Goal: Information Seeking & Learning: Find contact information

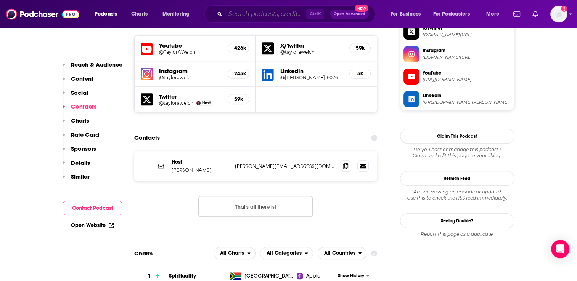
click at [247, 13] on input "Search podcasts, credits, & more..." at bounding box center [265, 14] width 81 height 12
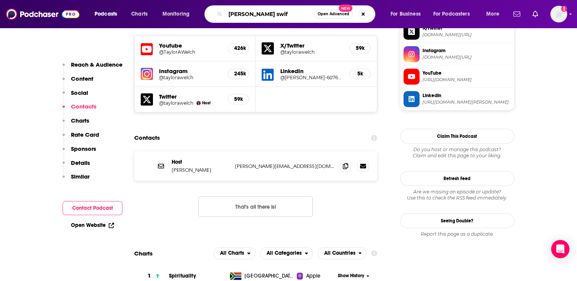
type input "[PERSON_NAME]"
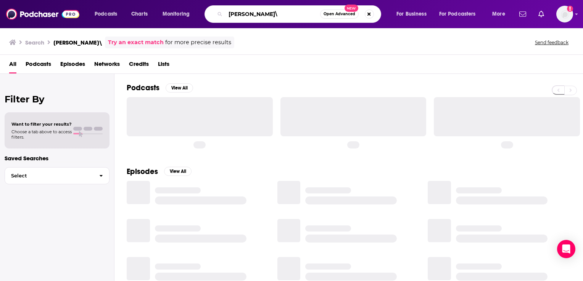
click at [269, 14] on input "[PERSON_NAME]\" at bounding box center [272, 14] width 95 height 12
type input "[PERSON_NAME]"
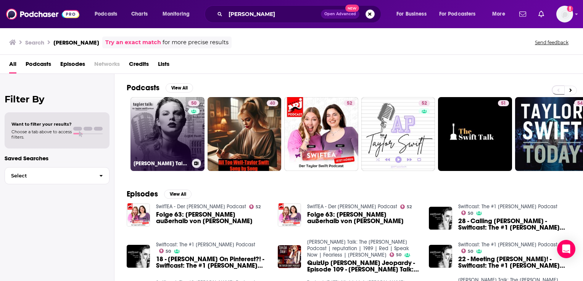
click at [178, 125] on link "50 [PERSON_NAME] Talk: The [PERSON_NAME] Podcast | reputation | 1989 | Red | Sp…" at bounding box center [167, 134] width 74 height 74
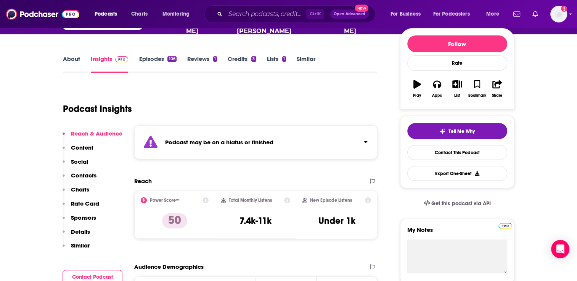
scroll to position [114, 0]
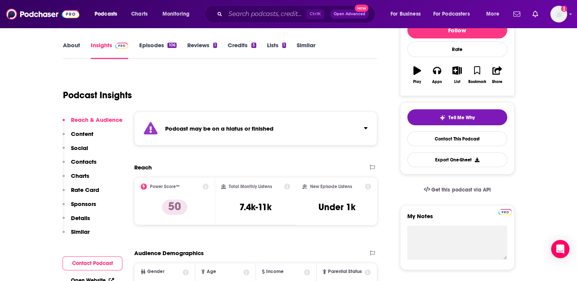
click at [89, 158] on p "Contacts" at bounding box center [84, 161] width 26 height 7
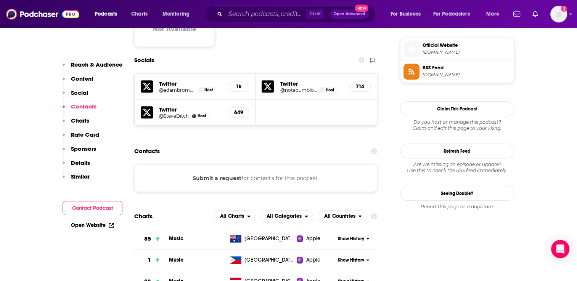
scroll to position [700, 0]
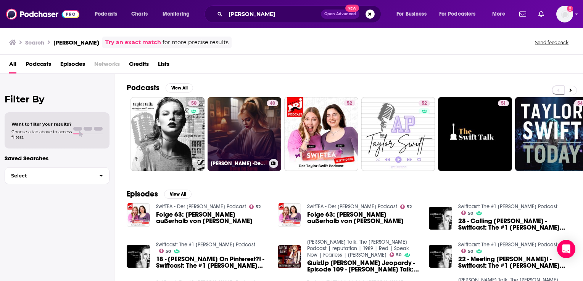
click at [257, 140] on link "40 [PERSON_NAME] -Deconstructing [PERSON_NAME] Biggest Hits- Love Story" at bounding box center [244, 134] width 74 height 74
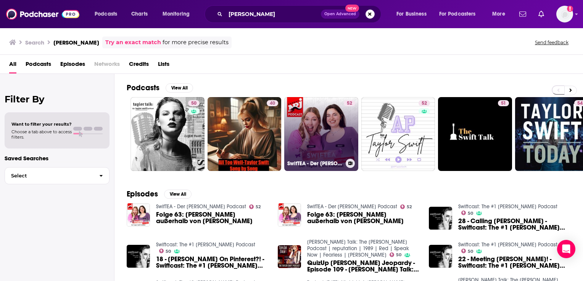
click at [315, 132] on link "52 SwifTEA - Der [PERSON_NAME] Podcast" at bounding box center [321, 134] width 74 height 74
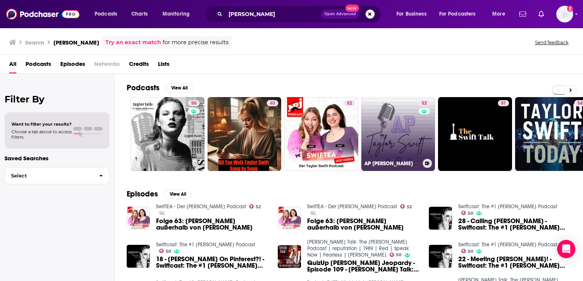
click at [399, 136] on link "52 AP [PERSON_NAME]" at bounding box center [398, 134] width 74 height 74
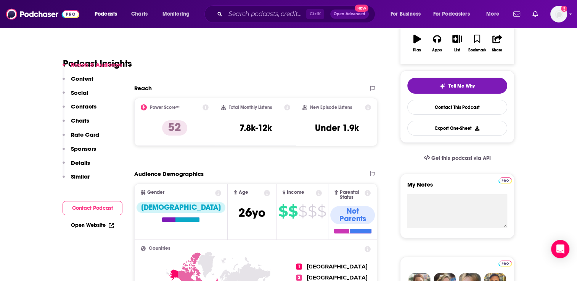
scroll to position [153, 0]
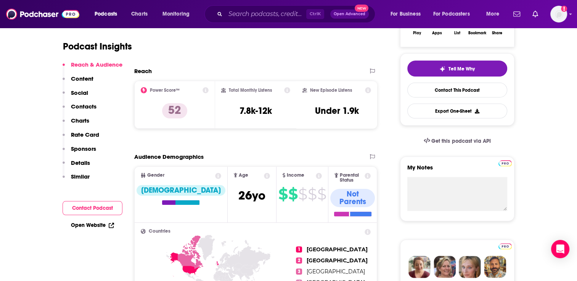
click at [76, 105] on p "Contacts" at bounding box center [84, 106] width 26 height 7
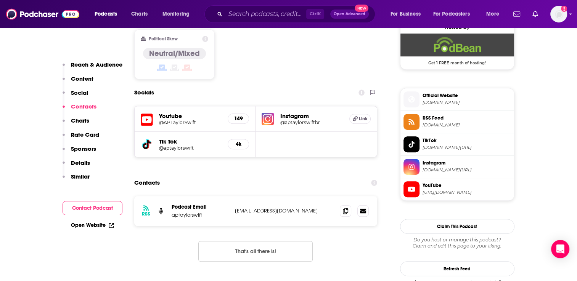
scroll to position [645, 0]
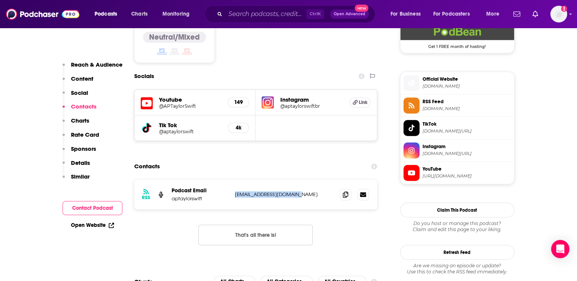
drag, startPoint x: 302, startPoint y: 142, endPoint x: 235, endPoint y: 140, distance: 67.9
click at [235, 191] on p "[EMAIL_ADDRESS][DOMAIN_NAME]" at bounding box center [284, 194] width 99 height 6
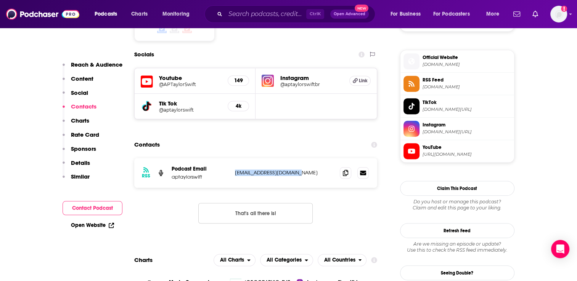
scroll to position [648, 0]
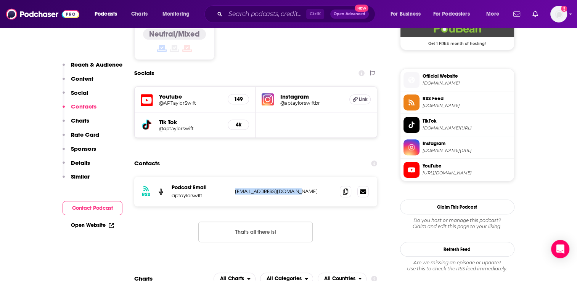
copy p "[EMAIL_ADDRESS][DOMAIN_NAME]"
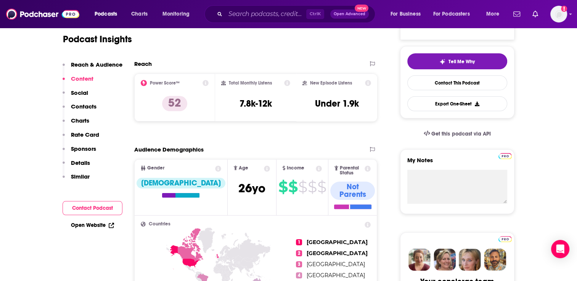
scroll to position [38, 0]
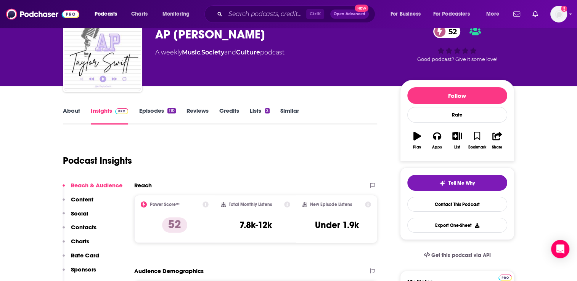
drag, startPoint x: 302, startPoint y: 53, endPoint x: 154, endPoint y: 53, distance: 148.0
click at [154, 53] on div "AP [PERSON_NAME] Podcast AP [PERSON_NAME] 52 A weekly Music , Society and Cultu…" at bounding box center [289, 54] width 452 height 82
copy div "A weekly Music , Society and Culture podcast"
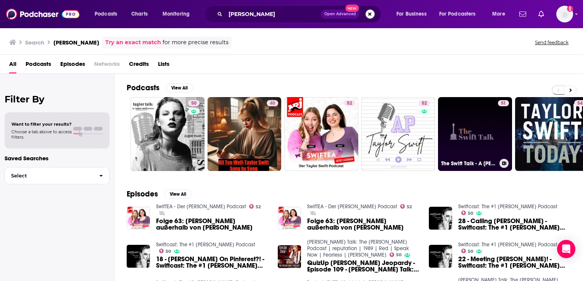
click at [488, 124] on link "51 The Swift Talk - A [PERSON_NAME] Podcast" at bounding box center [475, 134] width 74 height 74
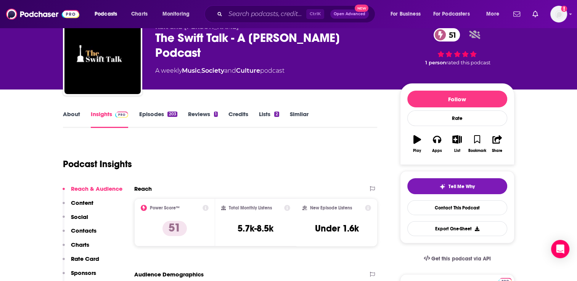
scroll to position [76, 0]
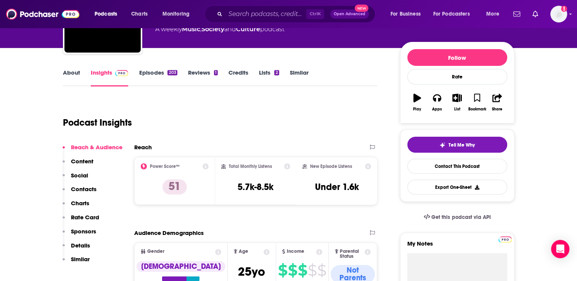
click at [87, 191] on p "Contacts" at bounding box center [84, 189] width 26 height 7
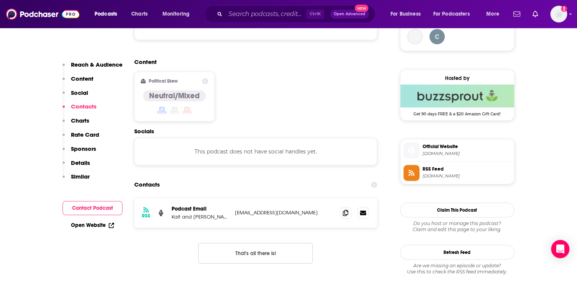
scroll to position [605, 0]
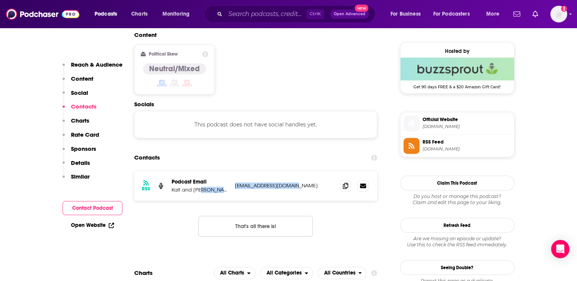
drag, startPoint x: 294, startPoint y: 141, endPoint x: 229, endPoint y: 148, distance: 64.8
click at [229, 171] on div "RSS Podcast Email Kait and [PERSON_NAME] [EMAIL_ADDRESS][DOMAIN_NAME] [EMAIL_AD…" at bounding box center [255, 186] width 243 height 30
copy div "[EMAIL_ADDRESS][DOMAIN_NAME]"
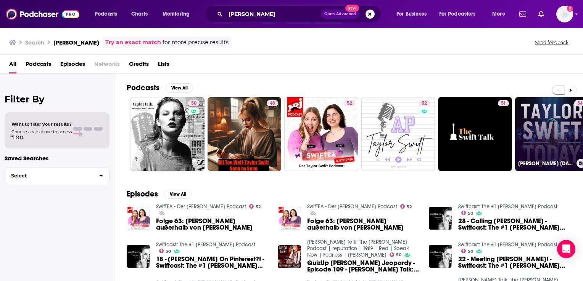
click at [563, 143] on link "54 [PERSON_NAME] [DATE]" at bounding box center [552, 134] width 74 height 74
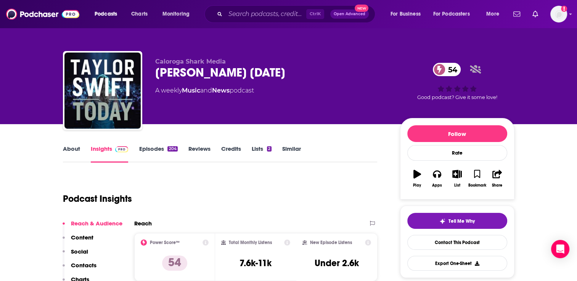
scroll to position [76, 0]
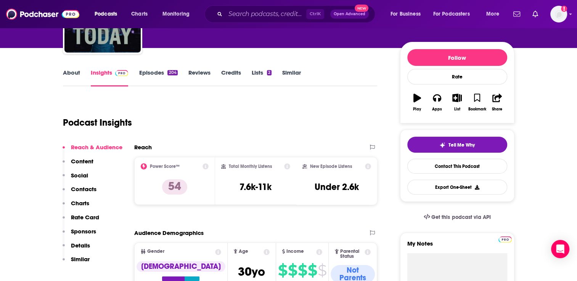
click at [80, 190] on p "Contacts" at bounding box center [84, 189] width 26 height 7
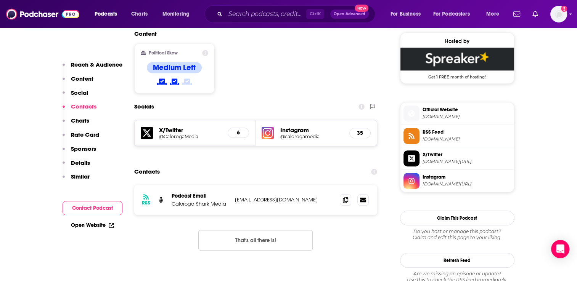
scroll to position [620, 0]
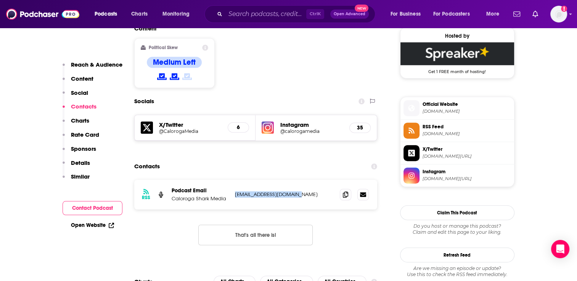
drag, startPoint x: 302, startPoint y: 141, endPoint x: 234, endPoint y: 141, distance: 68.3
click at [234, 180] on div "RSS Podcast Email Caloroga Shark Media [EMAIL_ADDRESS][DOMAIN_NAME] [EMAIL_ADDR…" at bounding box center [255, 195] width 243 height 30
copy p "[EMAIL_ADDRESS][DOMAIN_NAME]"
drag, startPoint x: 220, startPoint y: 148, endPoint x: 169, endPoint y: 145, distance: 51.2
click at [169, 180] on div "RSS Podcast Email Caloroga Shark Media [EMAIL_ADDRESS][DOMAIN_NAME] [EMAIL_ADDR…" at bounding box center [255, 195] width 243 height 30
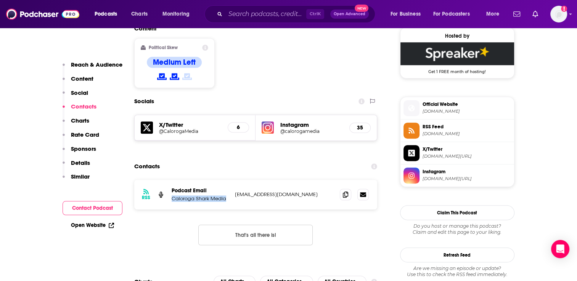
copy p "Caloroga Shark Media"
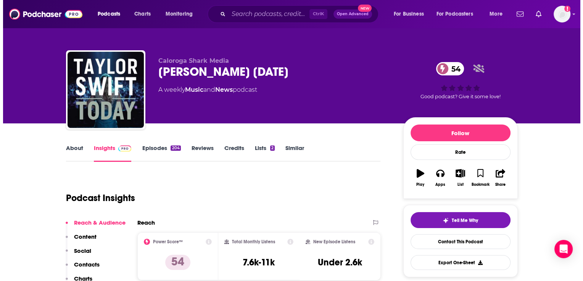
scroll to position [0, 0]
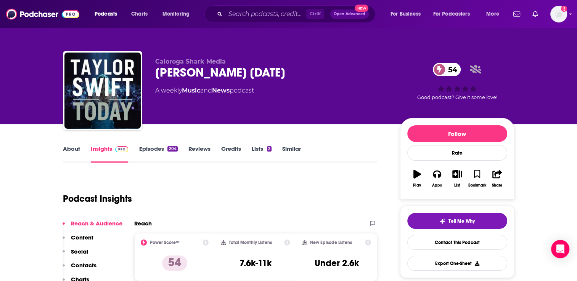
drag, startPoint x: 270, startPoint y: 90, endPoint x: 156, endPoint y: 95, distance: 114.2
click at [156, 95] on div "A weekly Music and News podcast" at bounding box center [271, 90] width 233 height 9
copy div "A weekly Music and News podcast"
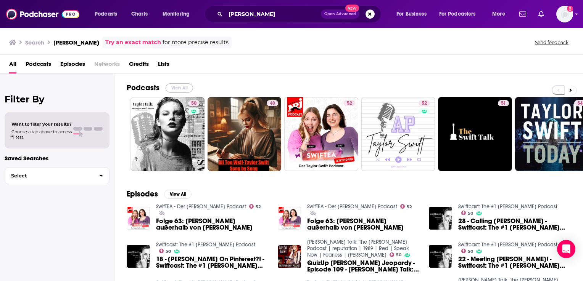
click at [177, 89] on button "View All" at bounding box center [179, 88] width 27 height 9
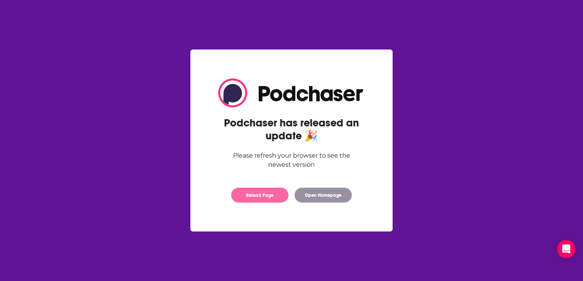
click at [276, 196] on button "Reload Page" at bounding box center [259, 195] width 57 height 15
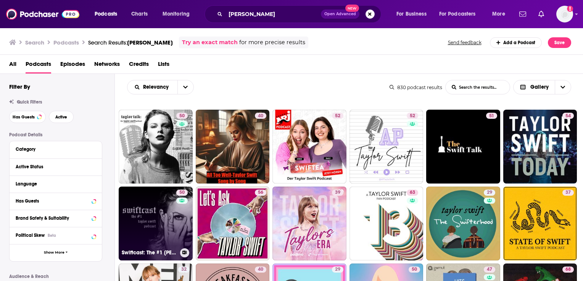
click at [169, 233] on link "50 Swiftcast: The #1 [PERSON_NAME] Podcast" at bounding box center [156, 224] width 74 height 74
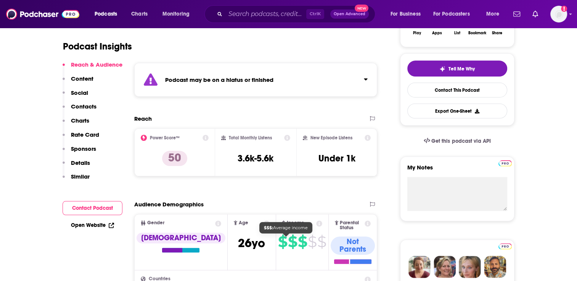
scroll to position [229, 0]
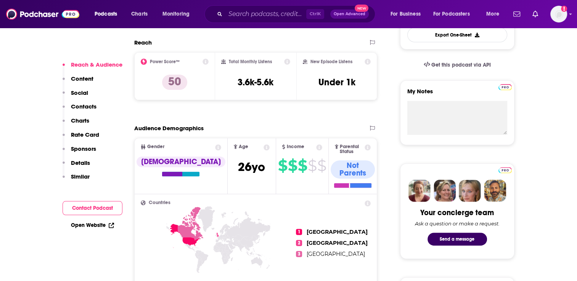
click at [81, 108] on p "Contacts" at bounding box center [84, 106] width 26 height 7
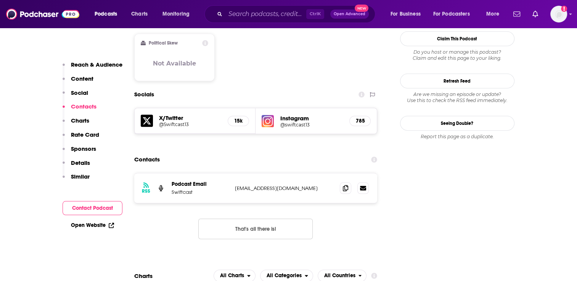
scroll to position [674, 0]
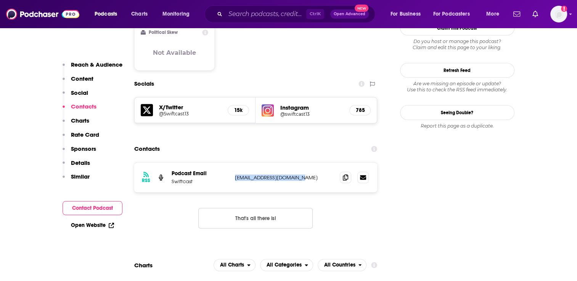
drag, startPoint x: 304, startPoint y: 143, endPoint x: 232, endPoint y: 143, distance: 71.3
click at [232, 163] on div "RSS Podcast Email Swiftcast [EMAIL_ADDRESS][DOMAIN_NAME] [EMAIL_ADDRESS][DOMAIN…" at bounding box center [255, 178] width 243 height 30
copy p "[EMAIL_ADDRESS][DOMAIN_NAME]"
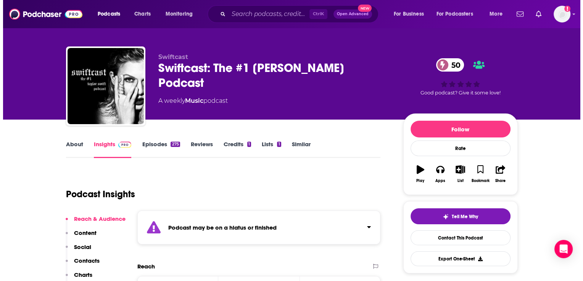
scroll to position [0, 0]
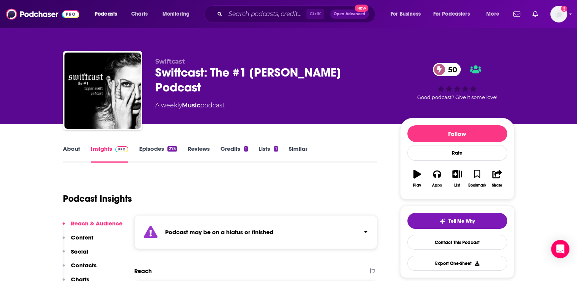
drag, startPoint x: 228, startPoint y: 92, endPoint x: 162, endPoint y: 97, distance: 65.8
click at [162, 97] on div "Swiftcast Swiftcast: The #1 [PERSON_NAME] Podcast 50 A weekly Music podcast" at bounding box center [271, 88] width 233 height 61
copy div "weekly Music podcast"
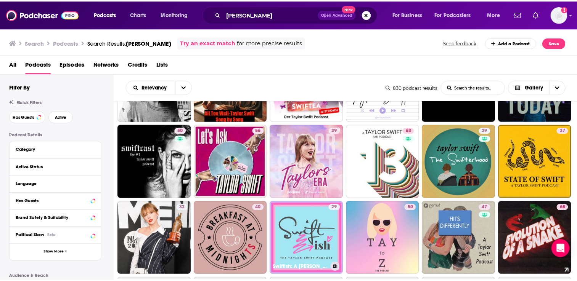
scroll to position [76, 0]
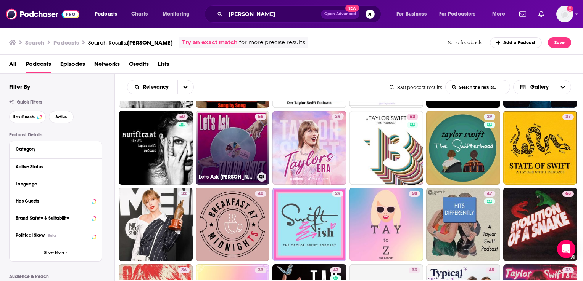
click at [227, 140] on link "56 Let's Ask [PERSON_NAME]" at bounding box center [233, 148] width 74 height 74
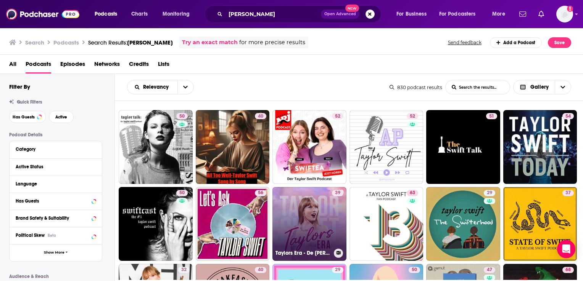
click at [327, 215] on link "39 Taylors Era - De Taylor Swift Podcast" at bounding box center [309, 224] width 74 height 74
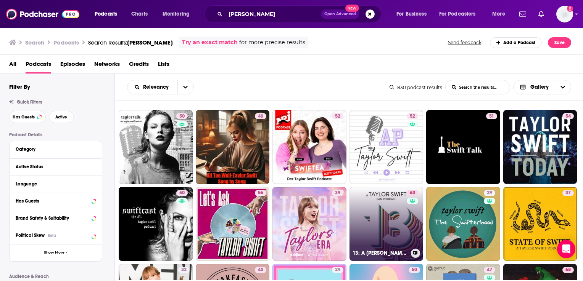
click at [381, 230] on link "63 13: A Taylor Swift Fan Podcast" at bounding box center [386, 224] width 74 height 74
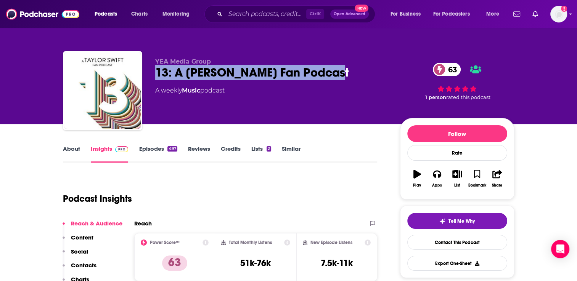
drag, startPoint x: 325, startPoint y: 71, endPoint x: 156, endPoint y: 77, distance: 169.1
click at [156, 77] on div "13: A Taylor Swift Fan Podcast 63" at bounding box center [271, 72] width 233 height 15
copy h2 "13: A Taylor Swift Fan Podcast"
drag, startPoint x: 233, startPoint y: 88, endPoint x: 162, endPoint y: 92, distance: 71.4
click at [162, 92] on div "A weekly Music podcast" at bounding box center [271, 90] width 233 height 9
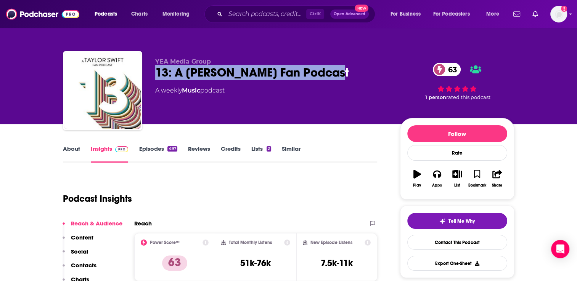
copy div "weekly Music podcast"
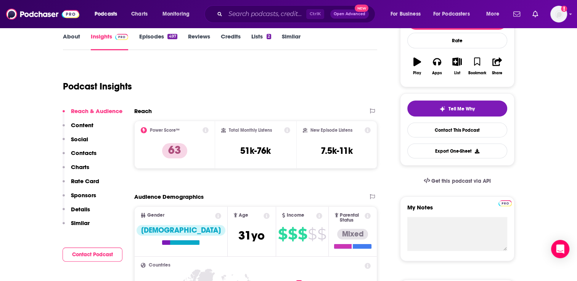
scroll to position [114, 0]
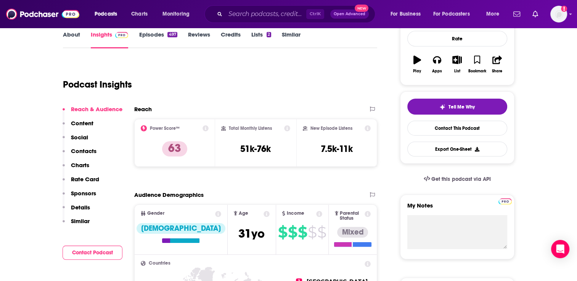
click at [89, 152] on p "Contacts" at bounding box center [84, 151] width 26 height 7
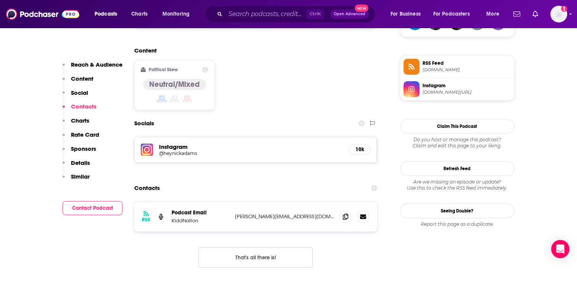
scroll to position [619, 0]
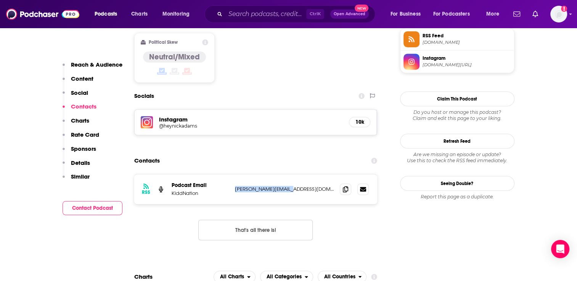
drag, startPoint x: 297, startPoint y: 143, endPoint x: 235, endPoint y: 145, distance: 63.0
click at [235, 186] on p "russ@yeanetworks.com" at bounding box center [284, 189] width 99 height 6
copy p "russ@yeanetworks.com"
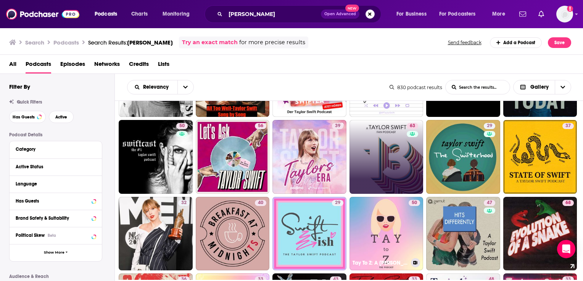
scroll to position [76, 0]
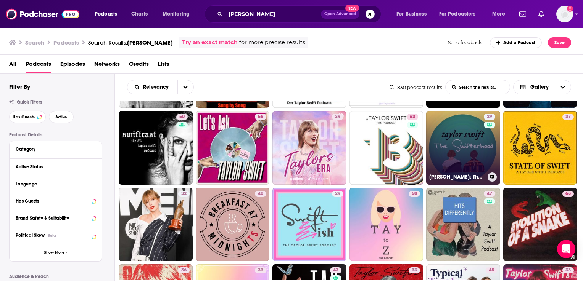
click at [473, 155] on link "29 Taylor Swift: The Swifterhood" at bounding box center [463, 148] width 74 height 74
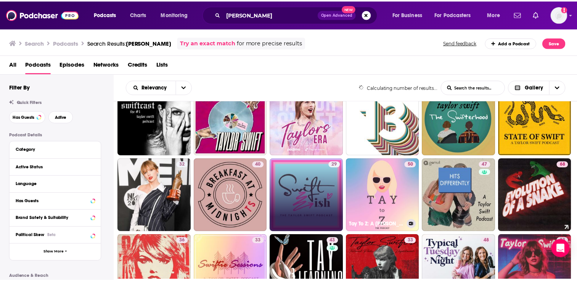
scroll to position [114, 0]
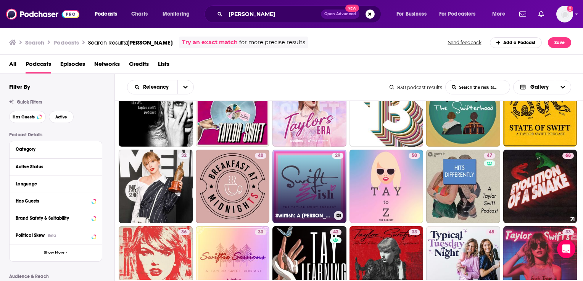
click at [308, 183] on link "29 Swiftish: A Taylor Swift Podcast" at bounding box center [309, 187] width 74 height 74
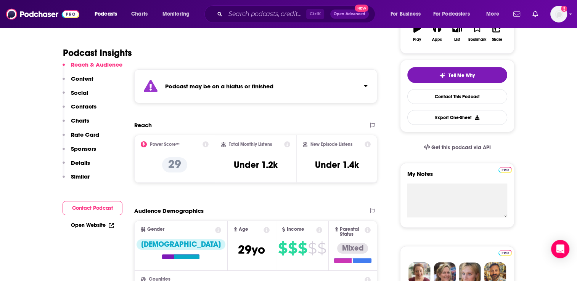
scroll to position [153, 0]
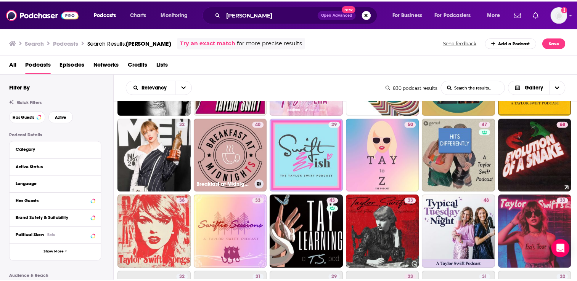
scroll to position [153, 0]
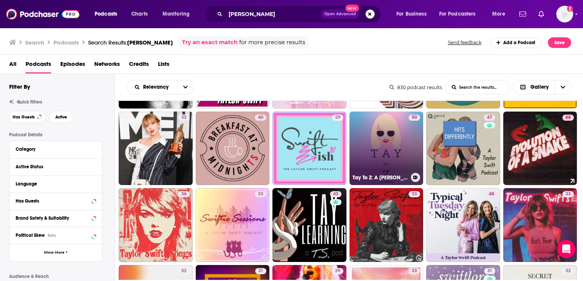
click at [398, 149] on link "50 Tay To Z: A Taylor Swift Podcast" at bounding box center [386, 149] width 74 height 74
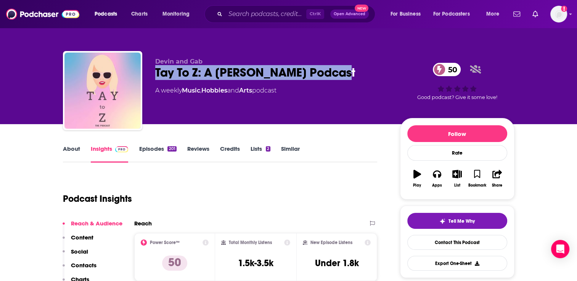
drag, startPoint x: 334, startPoint y: 74, endPoint x: 145, endPoint y: 72, distance: 188.8
click at [145, 72] on div "Devin and Gab Tay To Z: A Taylor Swift Podcast 50 A weekly Music , Hobbies and …" at bounding box center [289, 92] width 452 height 82
copy h2 "Tay To Z: A Taylor Swift Podcast"
drag, startPoint x: 276, startPoint y: 93, endPoint x: 162, endPoint y: 94, distance: 113.7
click at [162, 94] on div "A weekly Music , Hobbies and Arts podcast" at bounding box center [271, 90] width 233 height 9
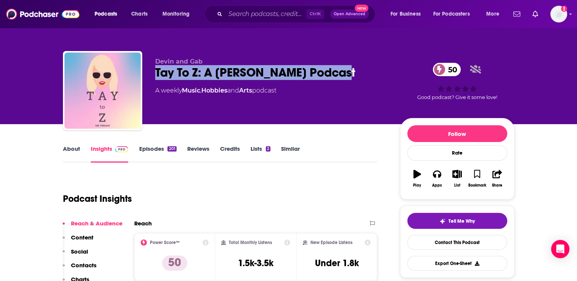
copy div "weekly Music , Hobbies and Arts podcast"
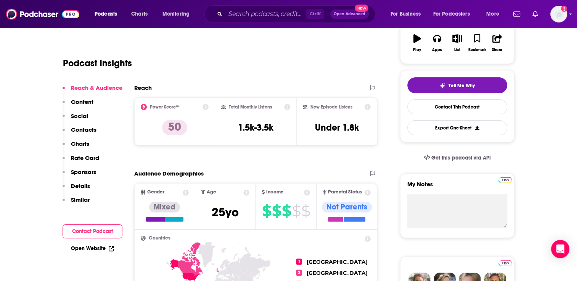
scroll to position [153, 0]
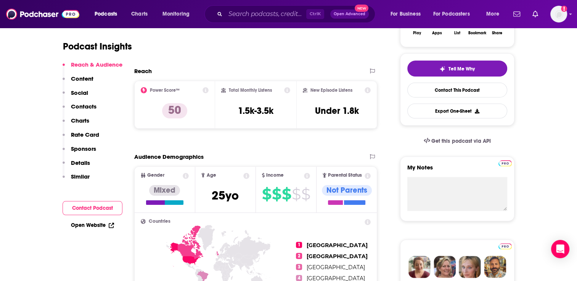
click at [88, 110] on p "Contacts" at bounding box center [84, 106] width 26 height 7
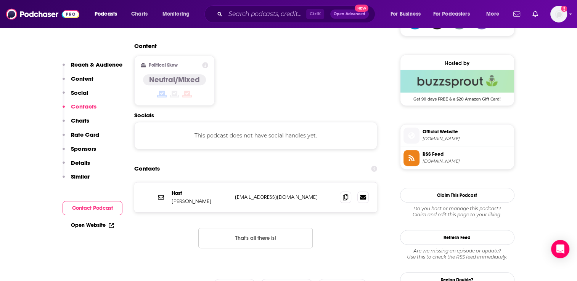
scroll to position [605, 0]
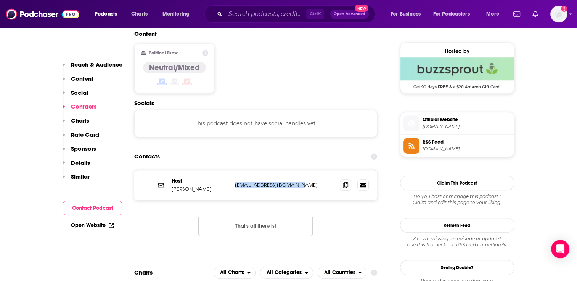
drag, startPoint x: 302, startPoint y: 143, endPoint x: 235, endPoint y: 142, distance: 67.5
click at [235, 182] on p "devinjohnsonvt@gmail.com" at bounding box center [284, 185] width 99 height 6
copy p "devinjohnsonvt@gmail.com"
drag, startPoint x: 172, startPoint y: 145, endPoint x: 222, endPoint y: 153, distance: 51.0
click at [222, 170] on div "Host Devin Johnson-Nieporent devinjohnsonvt@gmail.com devinjohnsonvt@gmail.com" at bounding box center [255, 185] width 243 height 30
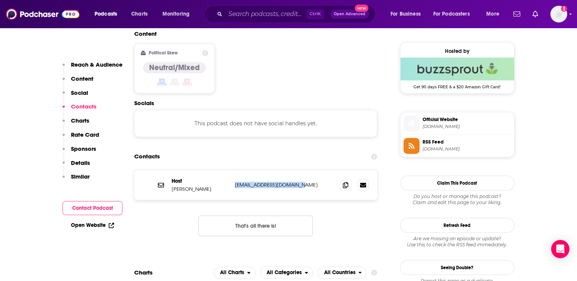
copy p "Devin Johnson-Niepor"
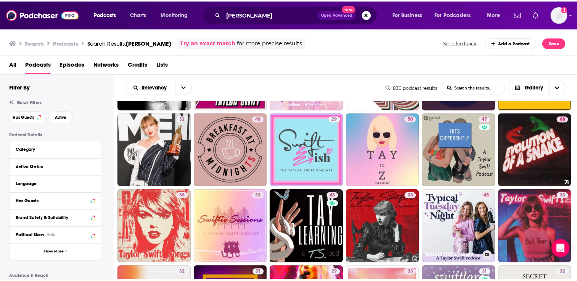
scroll to position [153, 0]
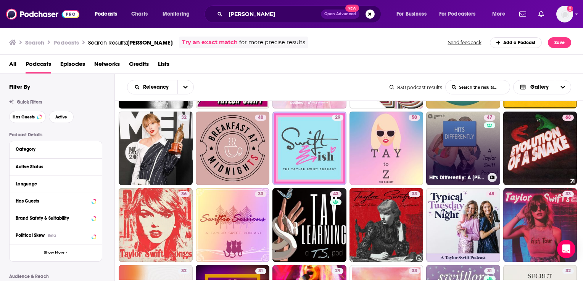
click at [477, 158] on link "47 Hits Differently: A Taylor Swift Podcast" at bounding box center [463, 149] width 74 height 74
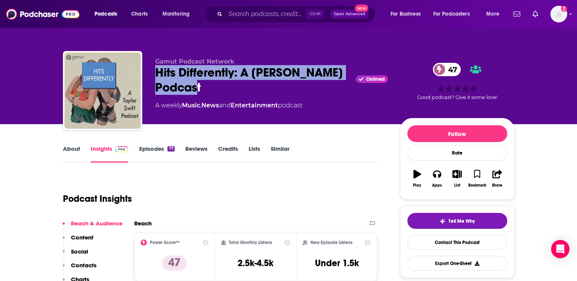
drag, startPoint x: 207, startPoint y: 92, endPoint x: 156, endPoint y: 76, distance: 54.5
click at [156, 76] on div "Hits Differently: A Taylor Swift Podcast Claimed 47" at bounding box center [271, 80] width 233 height 30
copy h2 "Hits Differently: A Taylor Swift Podcast"
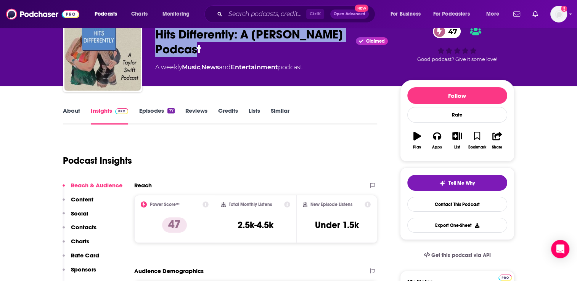
drag, startPoint x: 315, startPoint y: 69, endPoint x: 163, endPoint y: 62, distance: 152.3
click at [163, 62] on div "Gamut Podcast Network Hits Differently: A Taylor Swift Podcast Claimed 47 A wee…" at bounding box center [271, 50] width 233 height 61
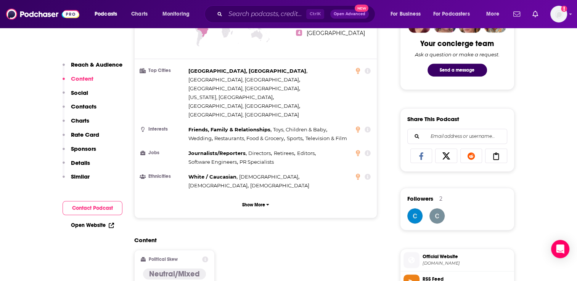
scroll to position [381, 0]
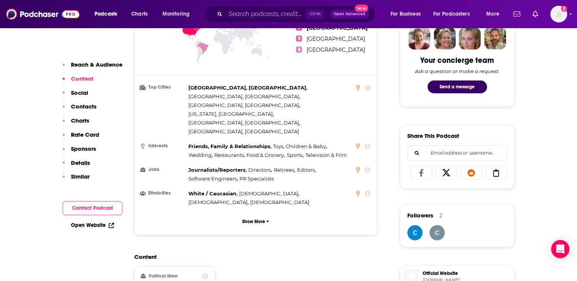
click at [87, 106] on p "Contacts" at bounding box center [84, 106] width 26 height 7
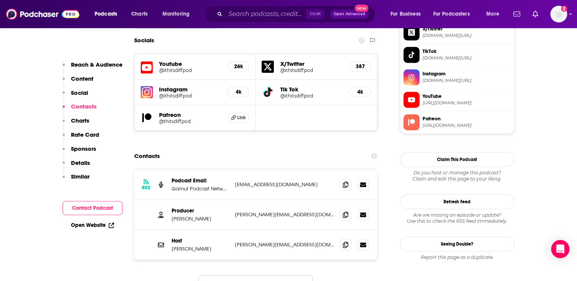
scroll to position [709, 0]
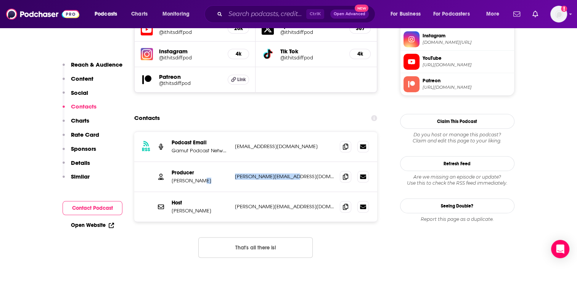
drag, startPoint x: 288, startPoint y: 135, endPoint x: 227, endPoint y: 134, distance: 61.4
click at [0, 0] on div "Producer Alex Brewer alex@ithitsdiffpod.com alex@ithitsdiffpod.com" at bounding box center [0, 0] width 0 height 0
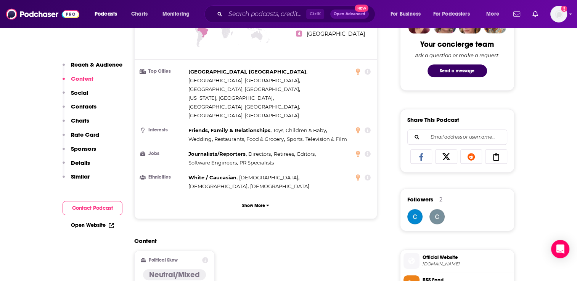
scroll to position [290, 0]
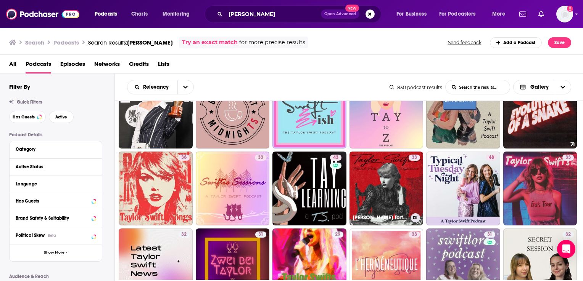
scroll to position [191, 0]
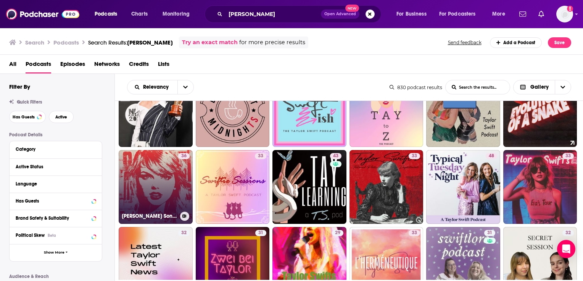
click at [161, 191] on link "36 Taylor Swift Songs" at bounding box center [156, 187] width 74 height 74
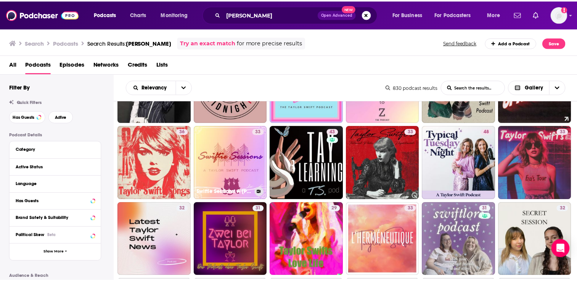
scroll to position [229, 0]
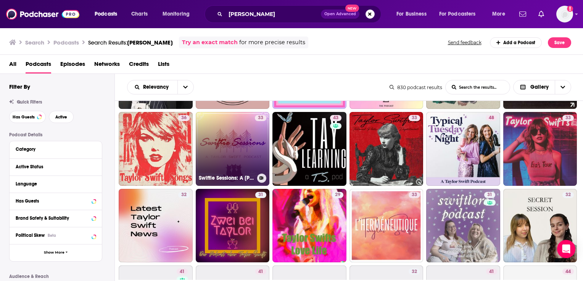
click at [227, 157] on link "33 Swiftie Sessions: A Taylor Swift Podcast" at bounding box center [233, 149] width 74 height 74
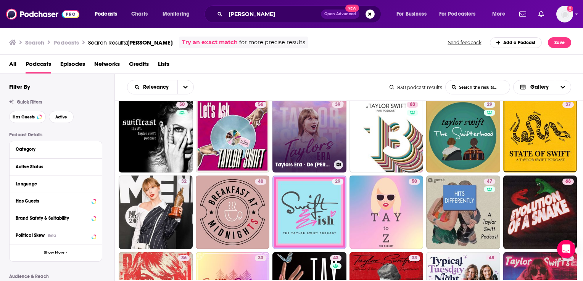
scroll to position [114, 0]
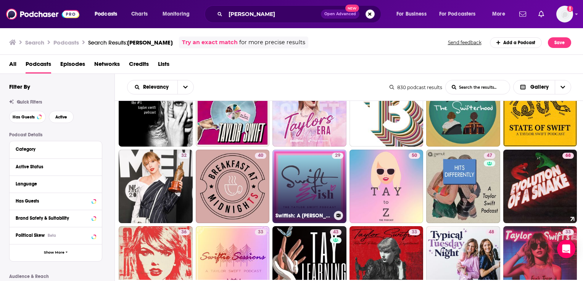
click at [323, 171] on link "29 Swiftish: A Taylor Swift Podcast" at bounding box center [309, 187] width 74 height 74
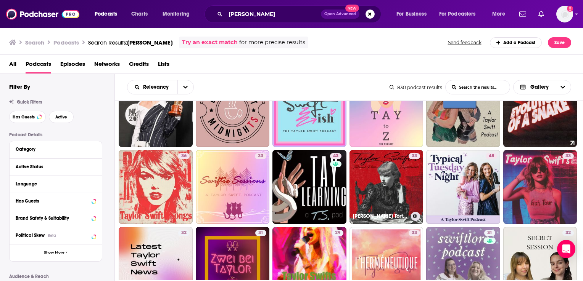
scroll to position [229, 0]
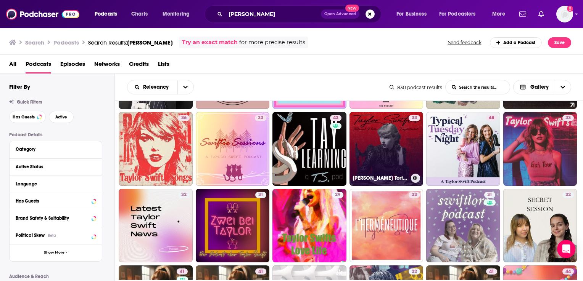
click at [398, 153] on link "33 Taylor Swift's Tortured Poets Department" at bounding box center [386, 149] width 74 height 74
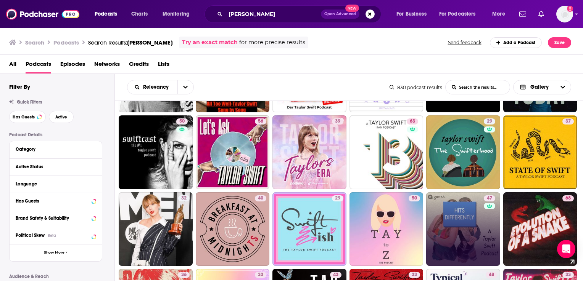
scroll to position [153, 0]
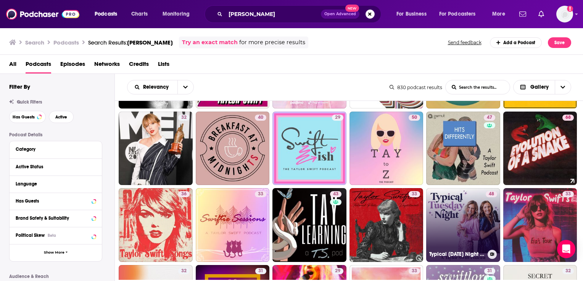
click at [461, 231] on link "48 Typical Tuesday Night || A Taylor Swift Podcast" at bounding box center [463, 225] width 74 height 74
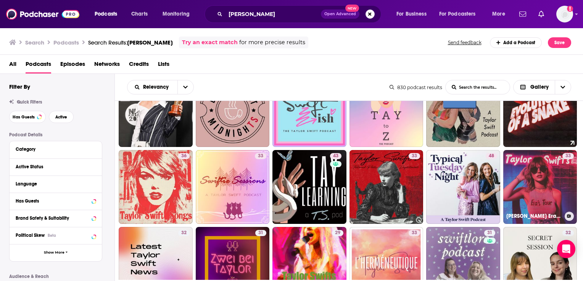
scroll to position [229, 0]
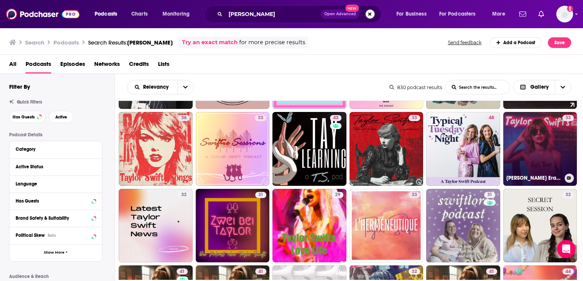
click at [529, 156] on link "33 Taylor Swift Eras Tour" at bounding box center [540, 149] width 74 height 74
